Goal: Transaction & Acquisition: Book appointment/travel/reservation

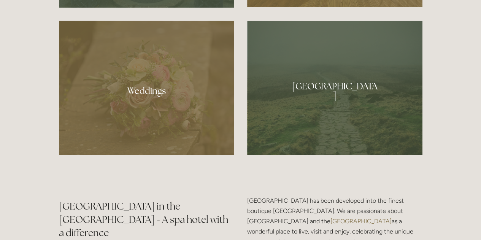
scroll to position [490, 0]
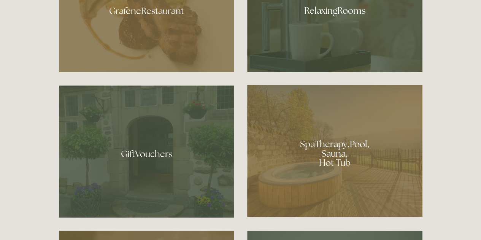
click at [344, 44] on div at bounding box center [334, 8] width 175 height 128
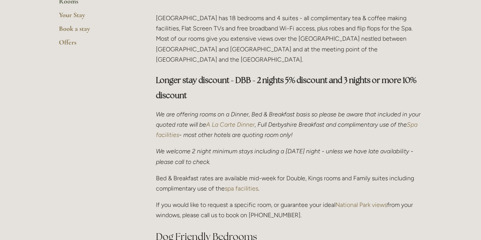
scroll to position [420, 0]
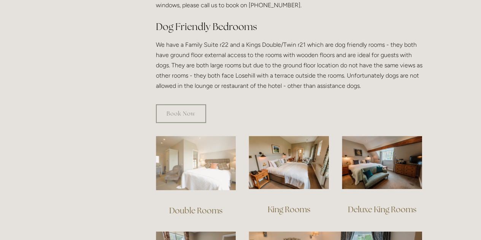
click at [198, 155] on img at bounding box center [196, 163] width 80 height 54
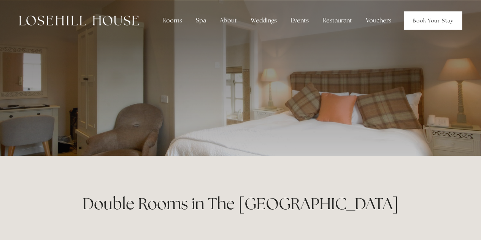
click at [426, 22] on link "Book Your Stay" at bounding box center [433, 20] width 58 height 18
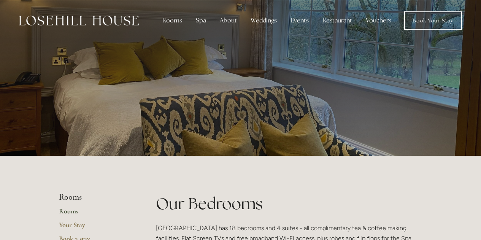
scroll to position [420, 0]
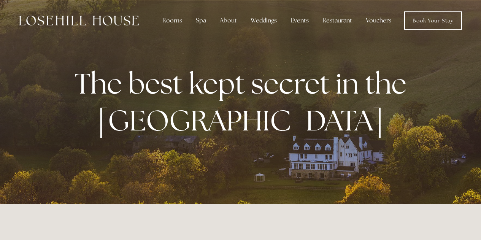
scroll to position [490, 0]
